Goal: Find specific page/section: Find specific page/section

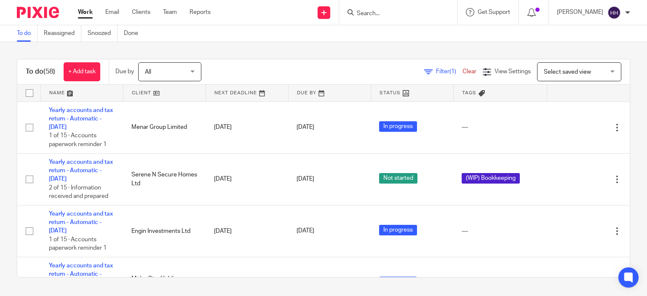
click at [398, 13] on input "Search" at bounding box center [394, 14] width 76 height 8
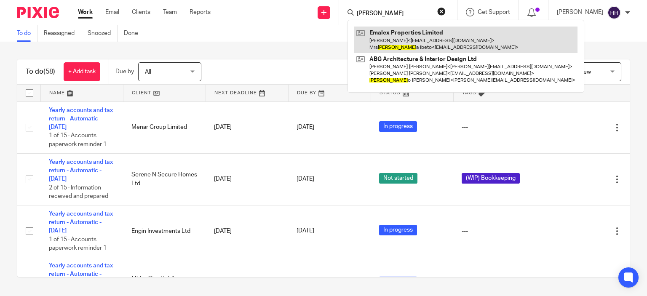
type input "A"
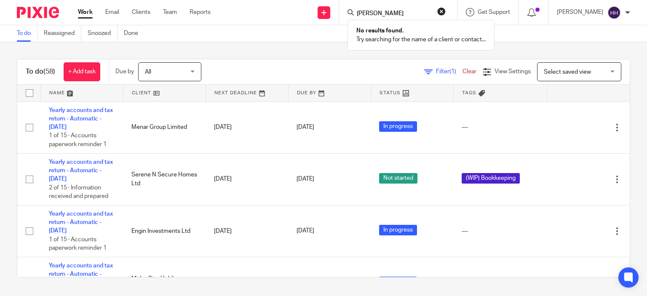
type input "[PERSON_NAME]"
click at [324, 52] on div "To do (58) + Add task Due by All All [DATE] [DATE] This week Next week This mon…" at bounding box center [323, 168] width 647 height 252
click at [399, 17] on form at bounding box center [401, 12] width 90 height 11
click at [356, 16] on div at bounding box center [397, 12] width 98 height 11
click at [354, 12] on icon at bounding box center [351, 12] width 6 height 6
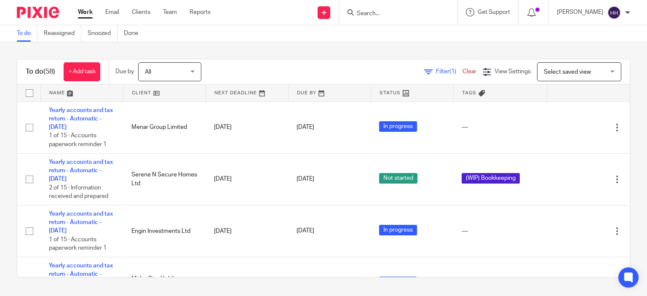
click at [388, 13] on input "Search" at bounding box center [394, 14] width 76 height 8
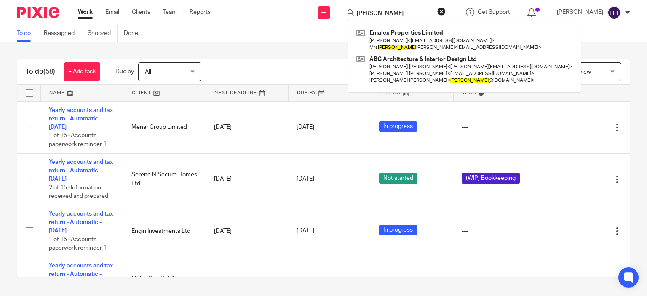
click at [391, 11] on input "[PERSON_NAME]" at bounding box center [394, 14] width 76 height 8
type input "[PERSON_NAME]"
click button "submit" at bounding box center [0, 0] width 0 height 0
click at [273, 34] on div "To do Reassigned Snoozed Done" at bounding box center [323, 33] width 647 height 17
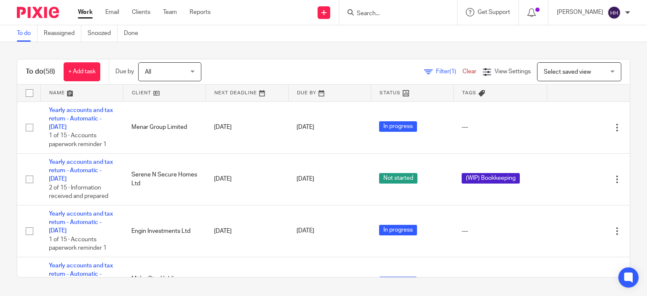
click at [40, 13] on img at bounding box center [38, 12] width 42 height 11
click at [622, 12] on div "[PERSON_NAME]" at bounding box center [593, 12] width 73 height 13
click at [609, 35] on li "My profile" at bounding box center [598, 34] width 56 height 12
click at [113, 16] on div "Work Email Clients Team Reports Work Email Clients Team Reports Settings" at bounding box center [147, 12] width 154 height 25
click at [106, 11] on link "Email" at bounding box center [112, 12] width 14 height 8
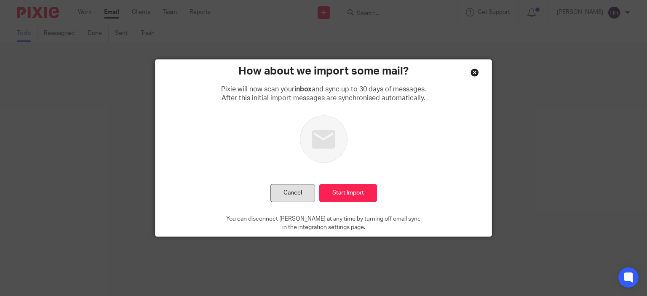
click at [285, 189] on button "Cancel" at bounding box center [293, 193] width 45 height 18
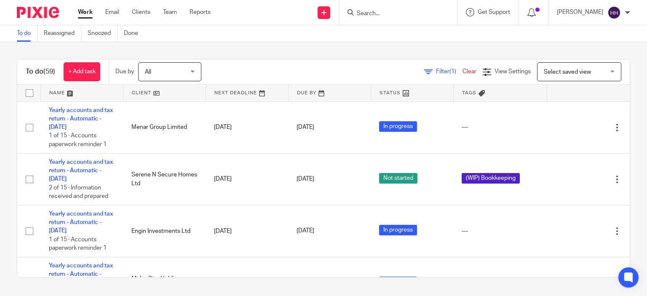
click at [420, 11] on input "Search" at bounding box center [394, 14] width 76 height 8
type input "E"
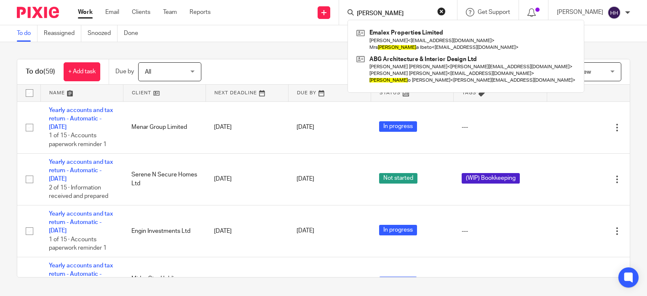
type input "[PERSON_NAME]"
